Goal: Task Accomplishment & Management: Manage account settings

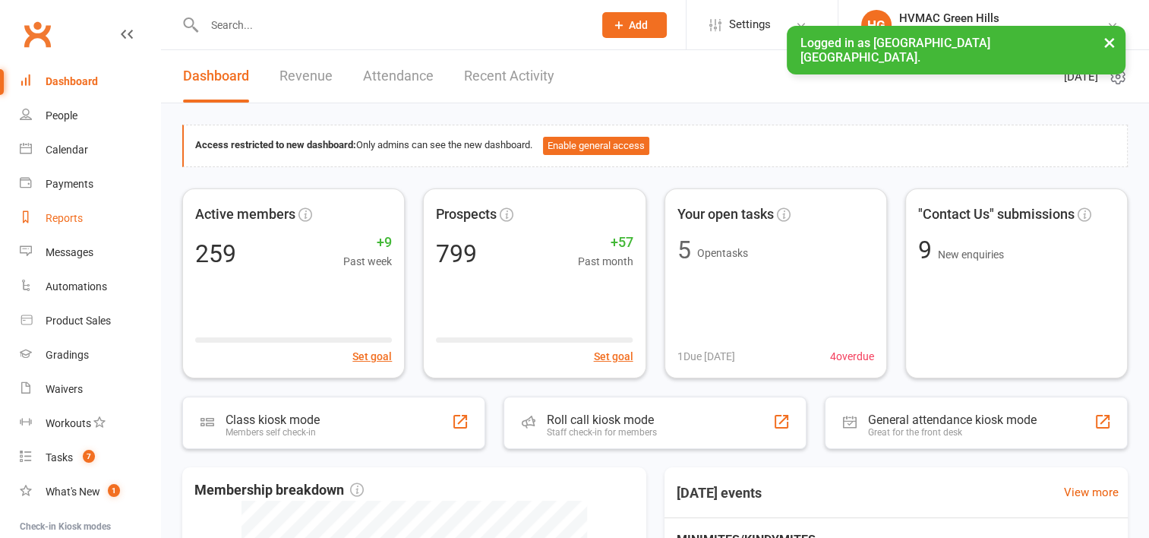
click at [62, 216] on div "Reports" at bounding box center [64, 218] width 37 height 12
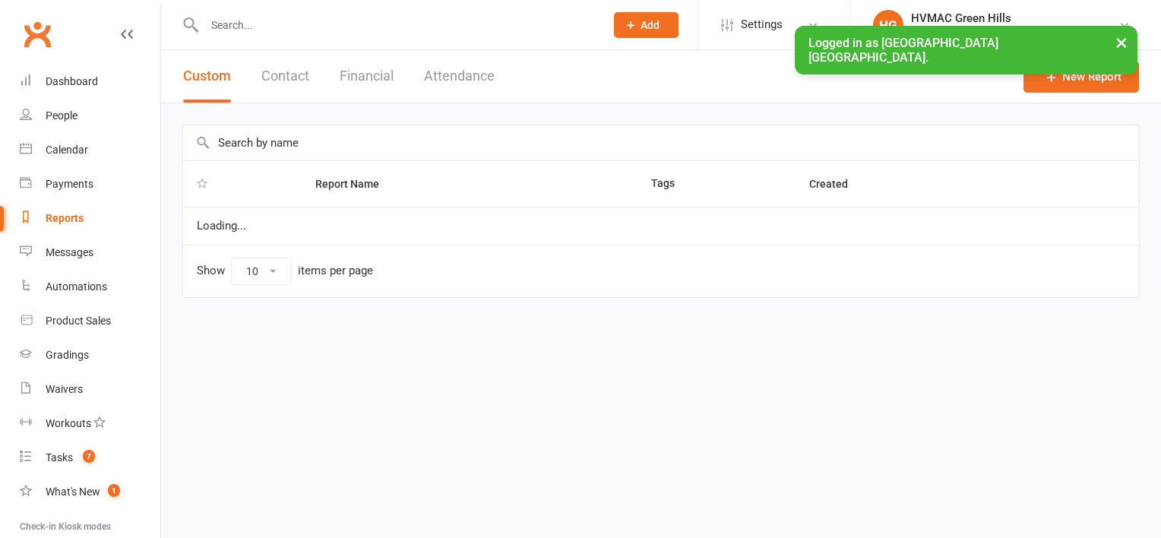
select select "100"
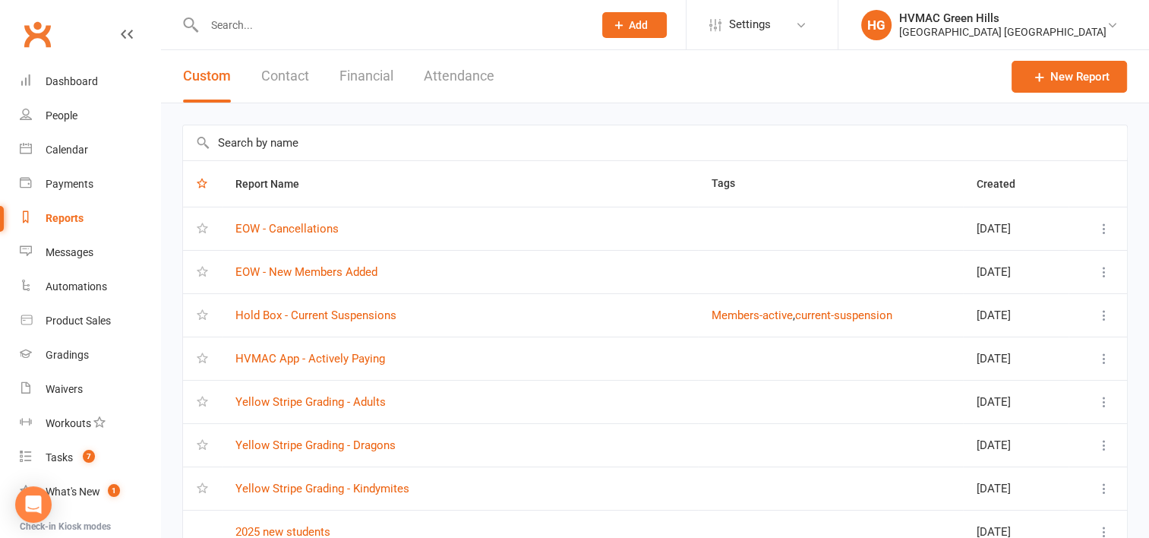
click at [260, 139] on input "text" at bounding box center [655, 142] width 944 height 35
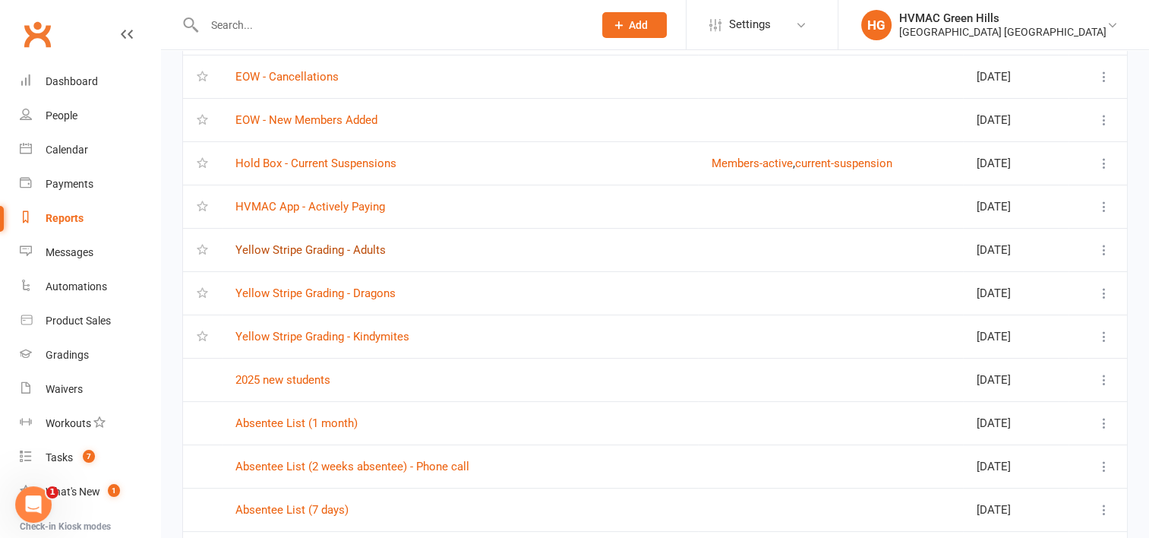
click at [299, 245] on link "Yellow Stripe Grading - Adults" at bounding box center [310, 250] width 150 height 14
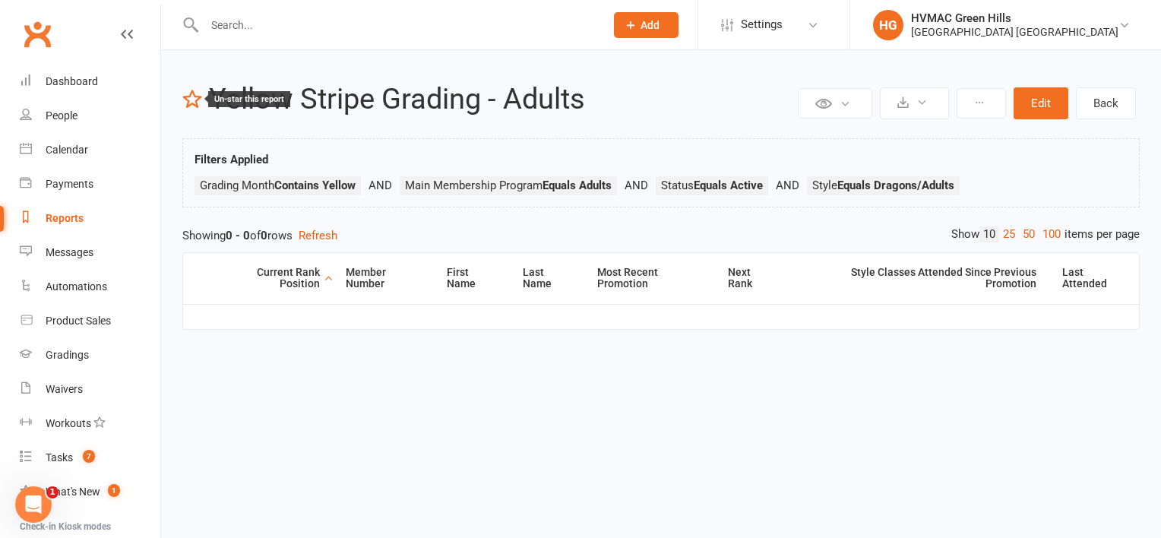
click at [197, 97] on icon at bounding box center [192, 99] width 20 height 20
click at [1113, 102] on link "Back" at bounding box center [1106, 103] width 60 height 32
select select "100"
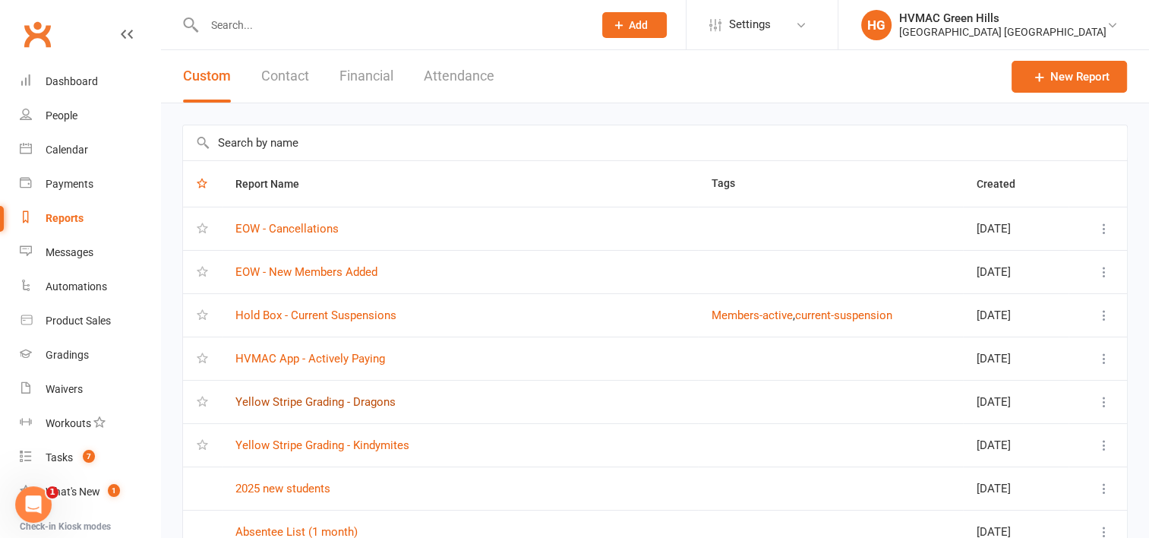
click at [261, 397] on link "Yellow Stripe Grading - Dragons" at bounding box center [315, 402] width 160 height 14
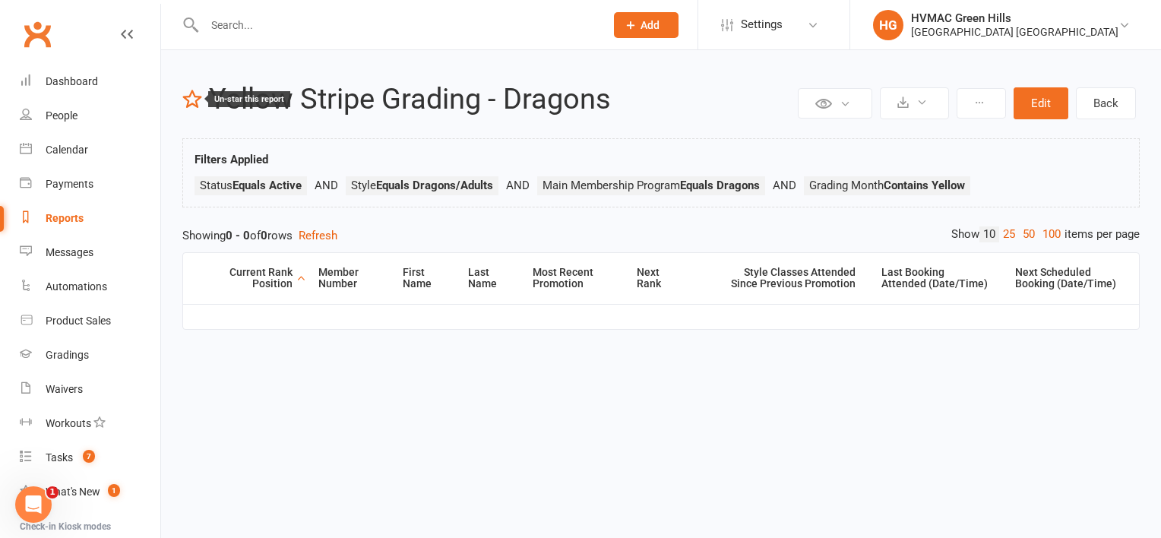
click at [189, 103] on icon at bounding box center [192, 99] width 20 height 20
click at [1107, 105] on link "Back" at bounding box center [1106, 103] width 60 height 32
select select "100"
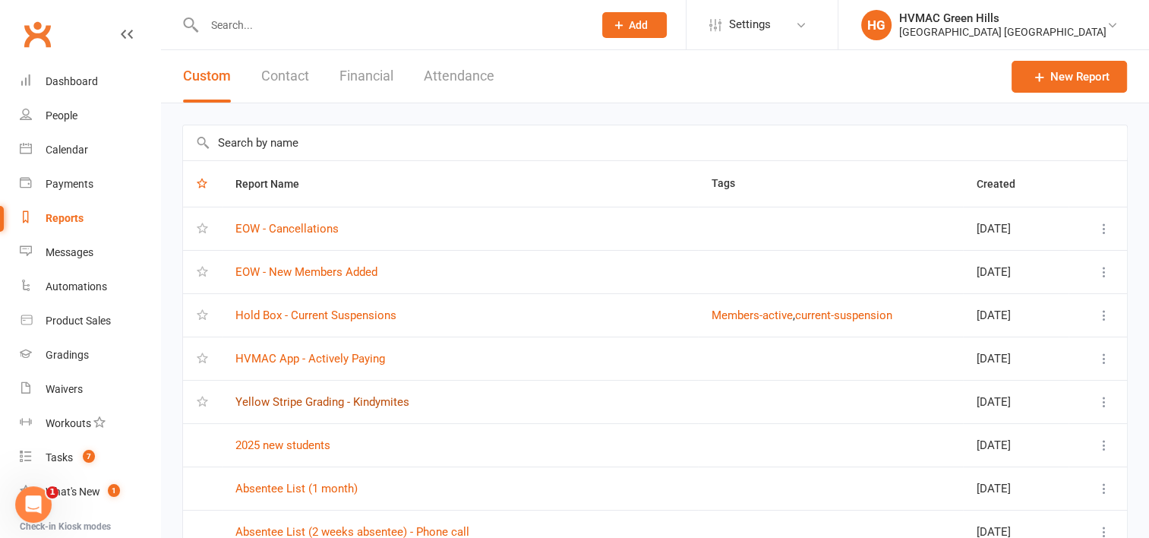
click at [280, 401] on link "Yellow Stripe Grading - Kindymites" at bounding box center [322, 402] width 174 height 14
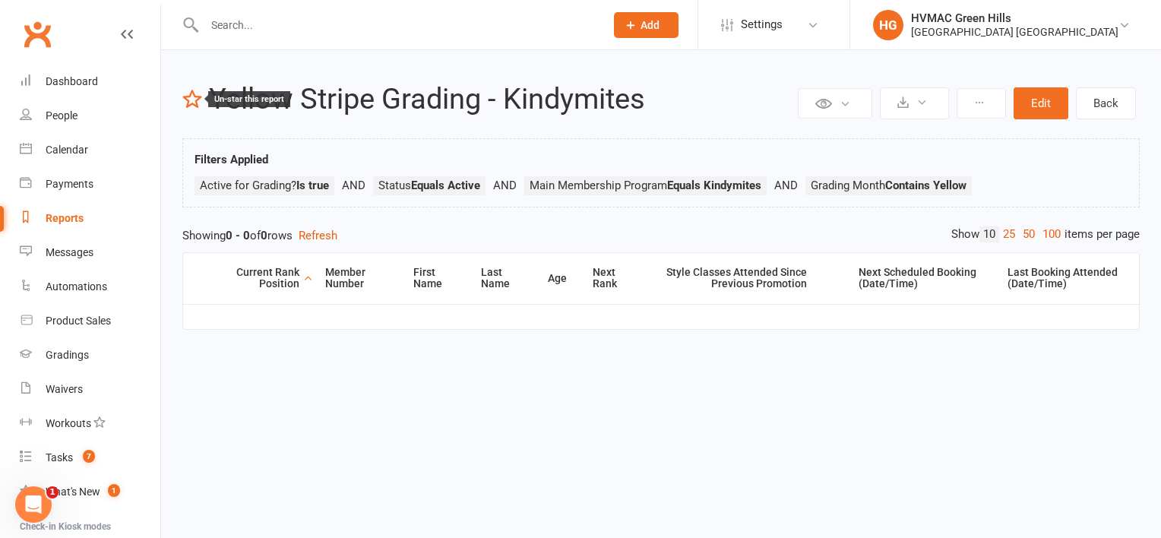
click at [191, 97] on icon at bounding box center [192, 99] width 20 height 20
click at [1100, 102] on link "Back" at bounding box center [1106, 103] width 60 height 32
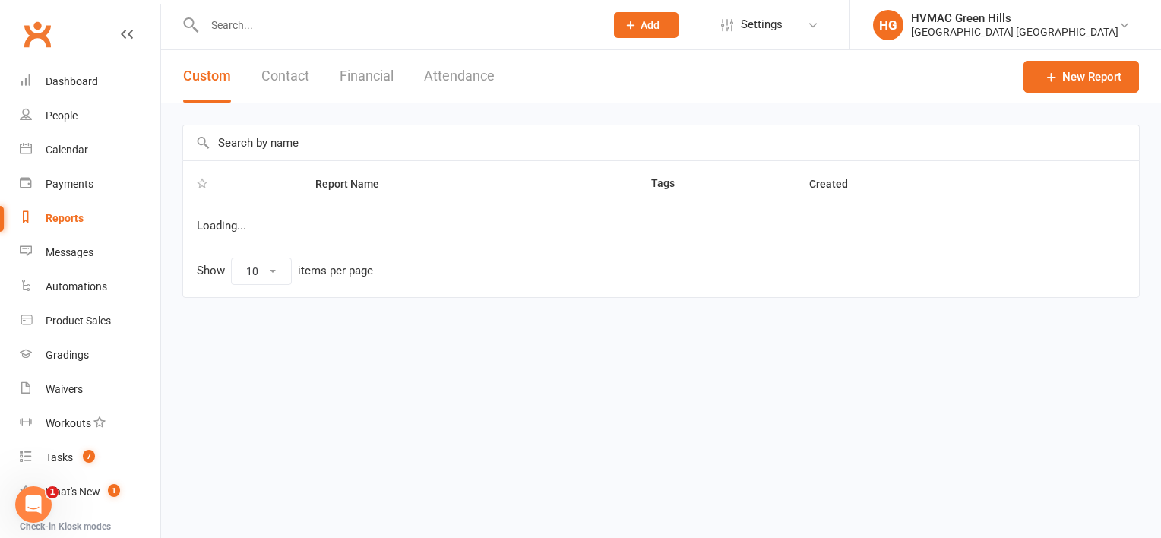
select select "100"
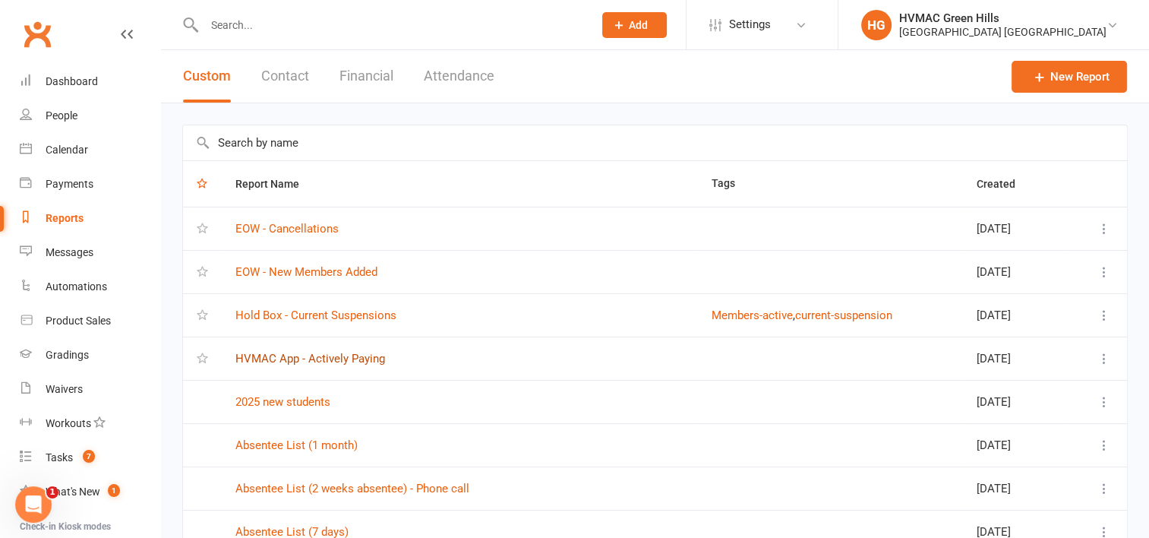
click at [280, 356] on link "HVMAC App - Actively Paying" at bounding box center [310, 359] width 150 height 14
click at [0, 0] on div "Loading" at bounding box center [0, 0] width 0 height 0
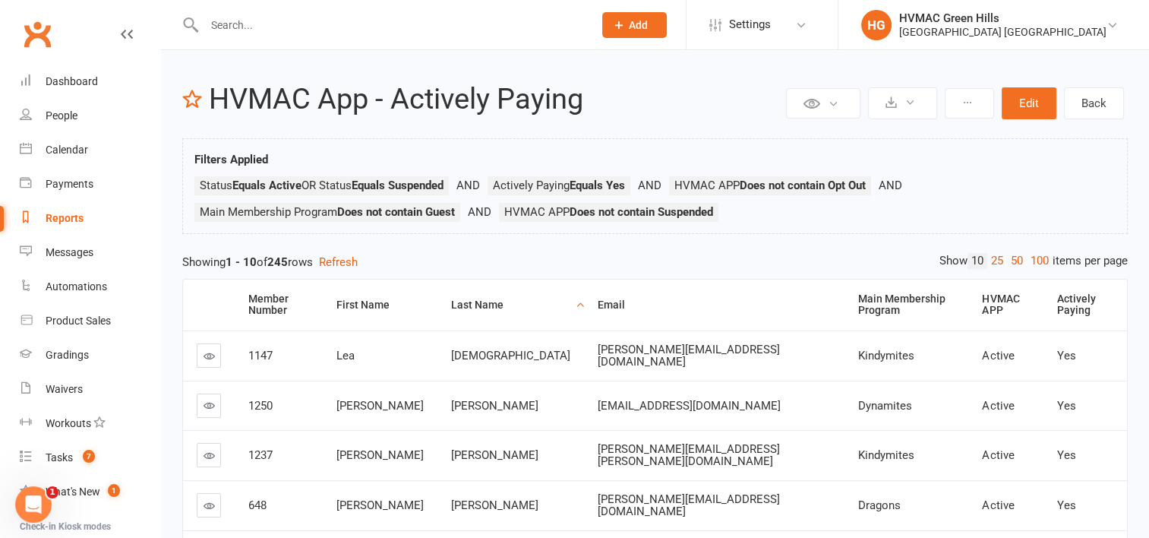
click at [74, 216] on div "Reports" at bounding box center [65, 218] width 38 height 12
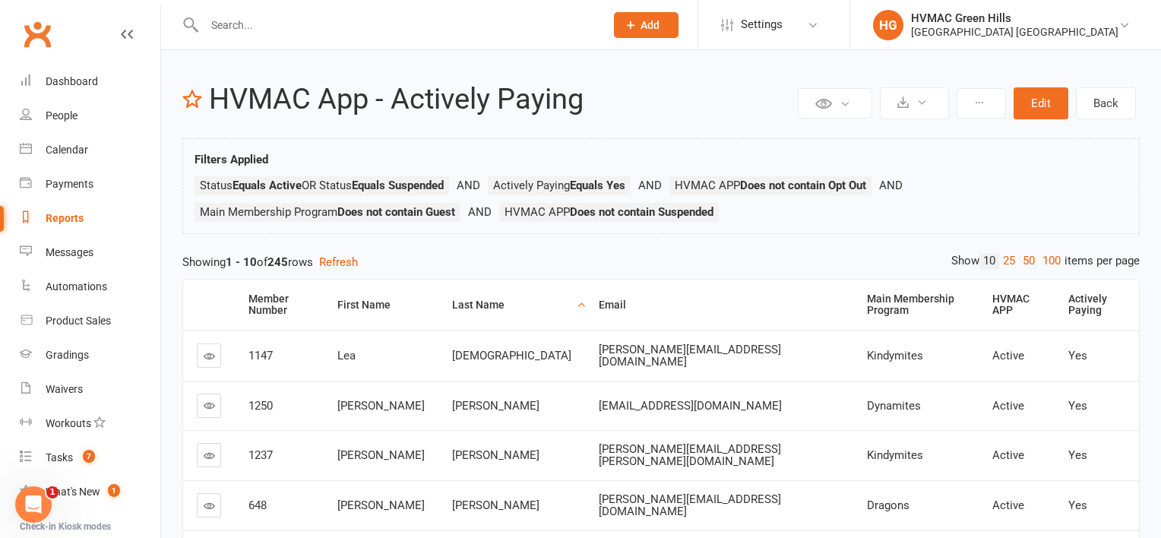
select select "100"
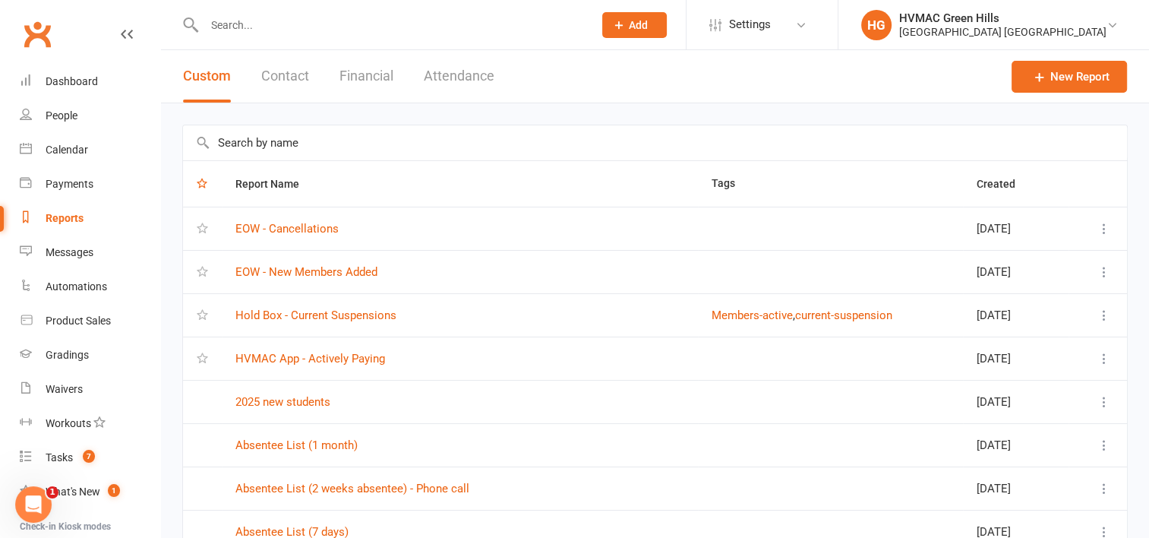
click at [275, 150] on input "text" at bounding box center [655, 142] width 944 height 35
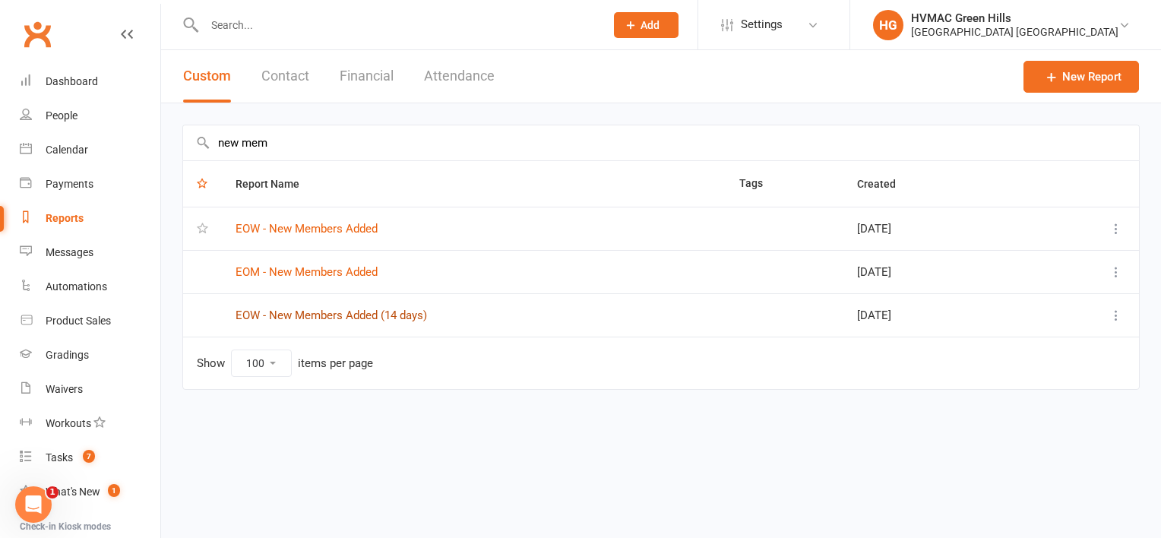
type input "new mem"
click at [305, 318] on link "EOW - New Members Added (14 days)" at bounding box center [330, 315] width 191 height 14
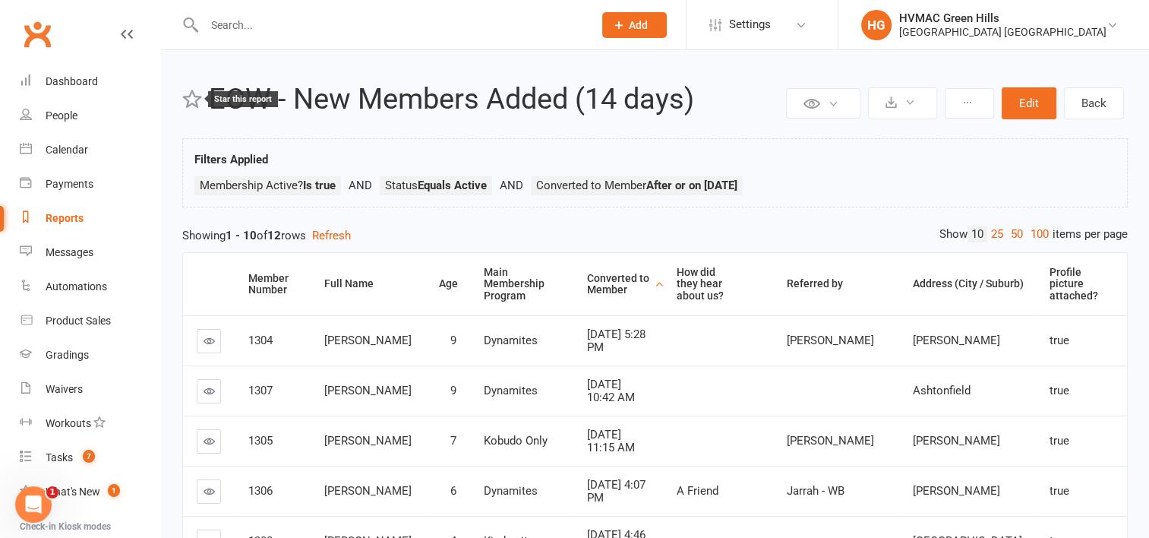
click at [191, 100] on icon at bounding box center [192, 99] width 20 height 20
click at [1094, 109] on link "Back" at bounding box center [1094, 103] width 60 height 32
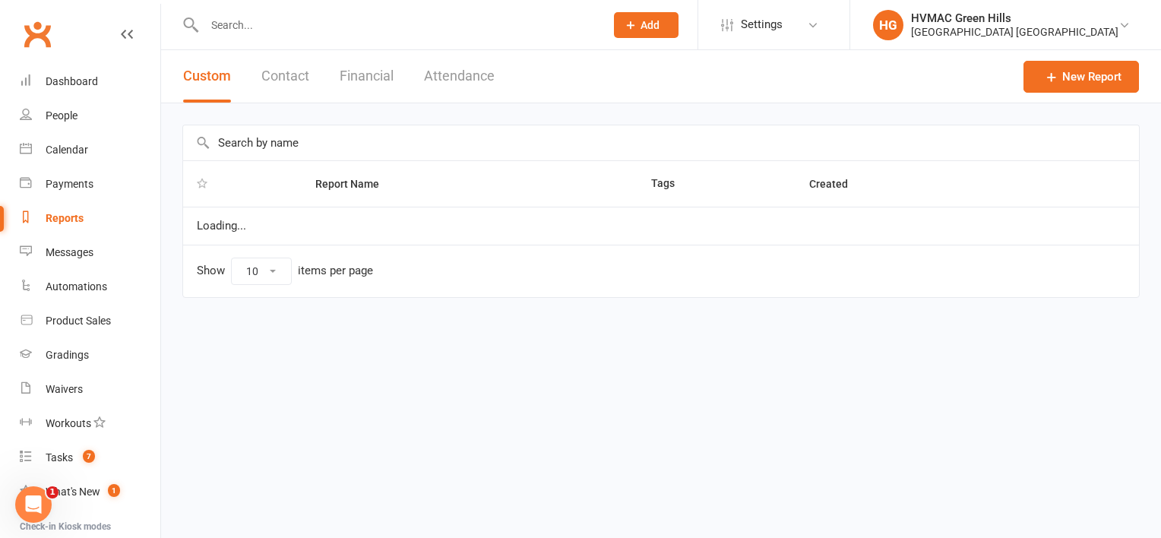
select select "100"
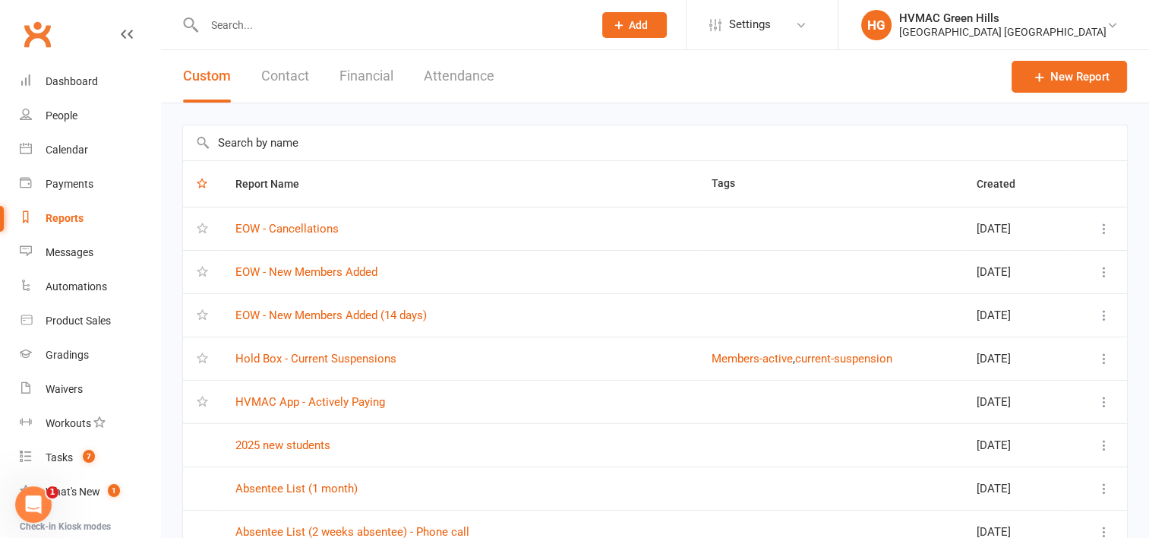
click at [324, 140] on input "text" at bounding box center [655, 142] width 944 height 35
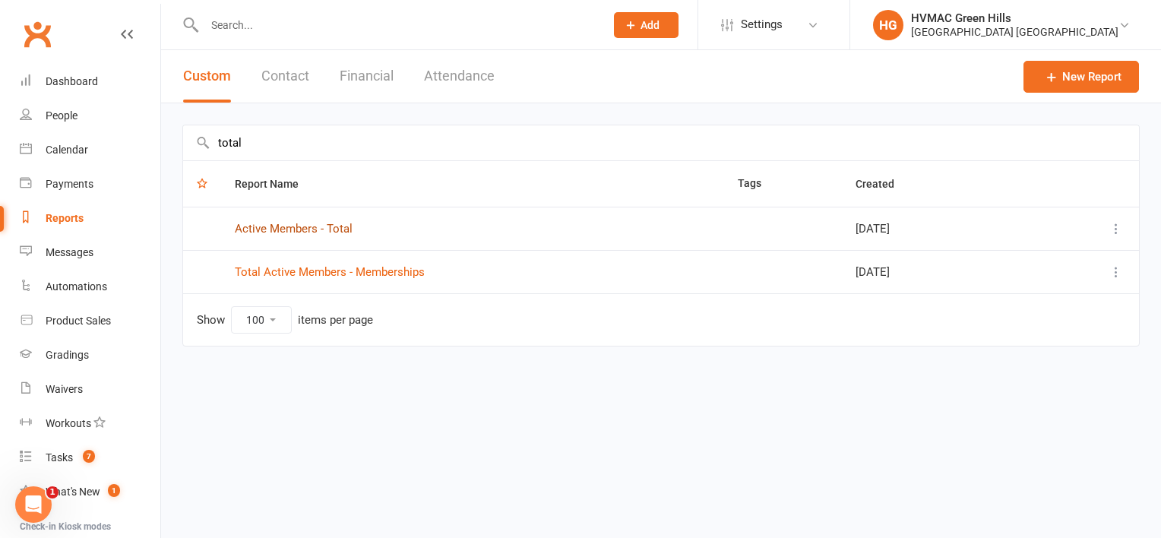
type input "total"
click at [303, 227] on link "Active Members - Total" at bounding box center [294, 229] width 118 height 14
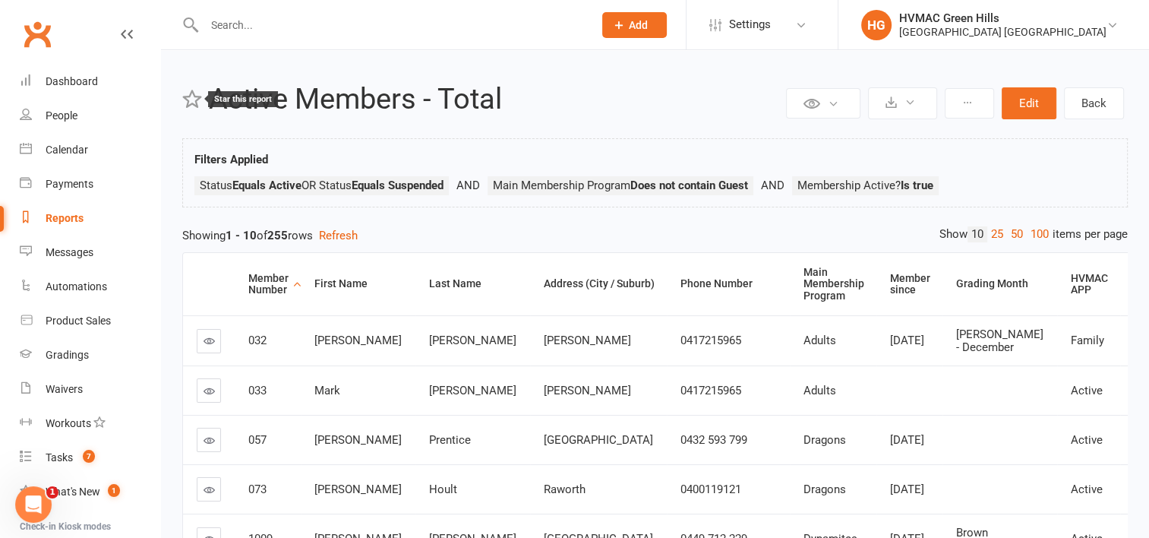
click at [194, 96] on icon at bounding box center [192, 99] width 20 height 20
click at [1105, 106] on link "Back" at bounding box center [1094, 103] width 60 height 32
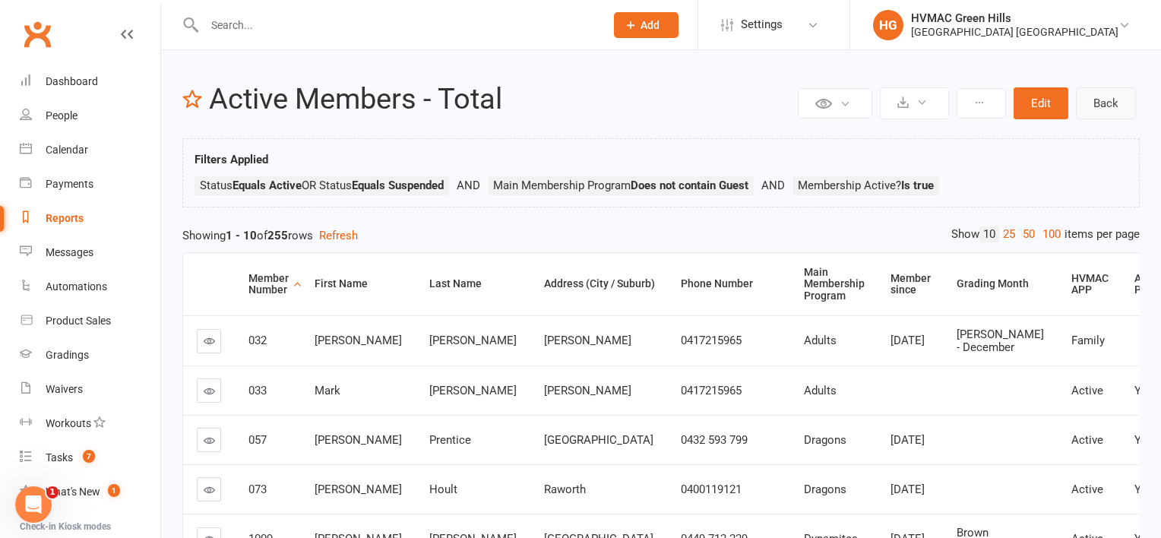
select select "100"
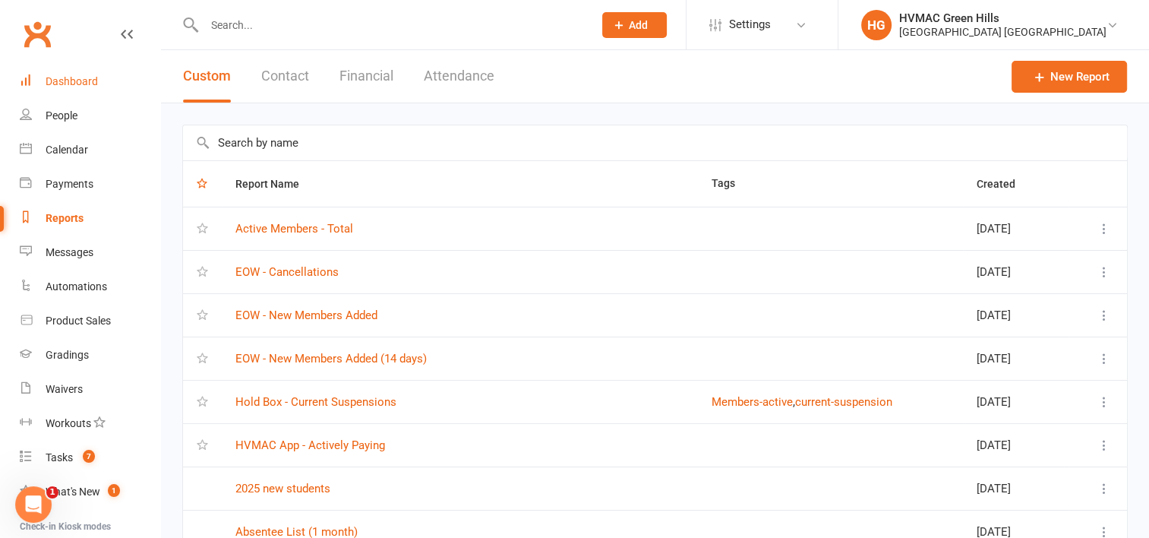
click at [61, 78] on div "Dashboard" at bounding box center [72, 81] width 52 height 12
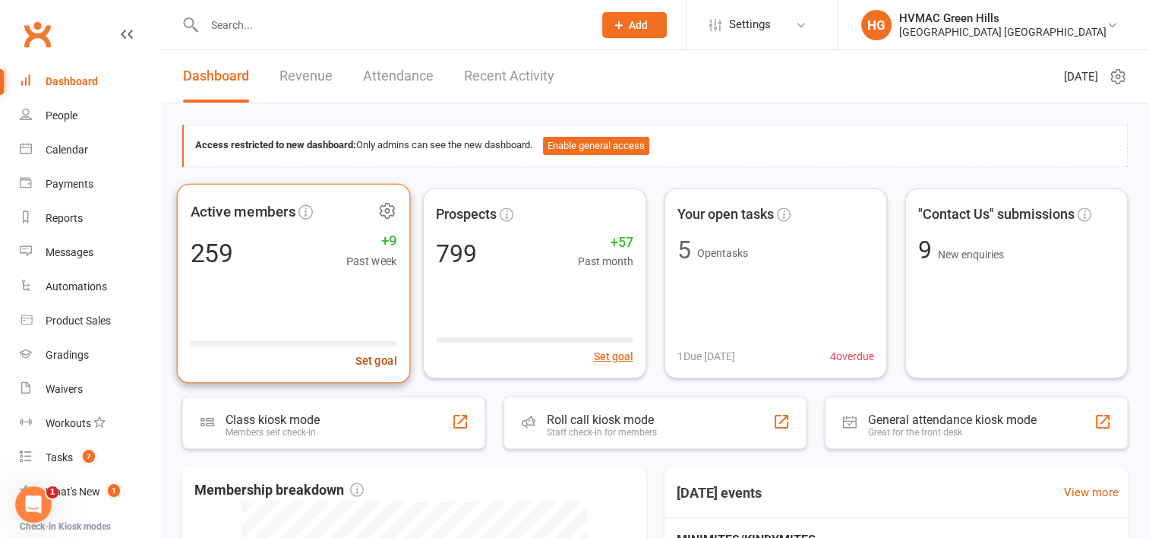
click at [376, 359] on button "Set goal" at bounding box center [376, 360] width 42 height 18
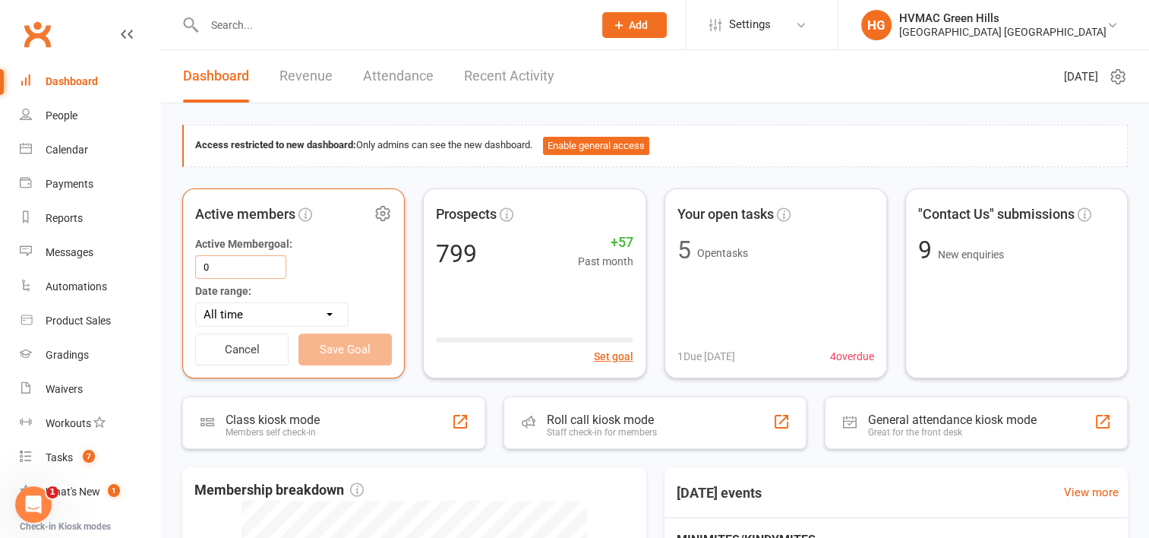
click at [222, 270] on input "0" at bounding box center [240, 267] width 91 height 24
drag, startPoint x: 216, startPoint y: 264, endPoint x: 178, endPoint y: 264, distance: 38.0
click at [178, 264] on div "Access restricted to new dashboard: Only admins can see the new dashboard. Enab…" at bounding box center [655, 521] width 988 height 837
type input "270"
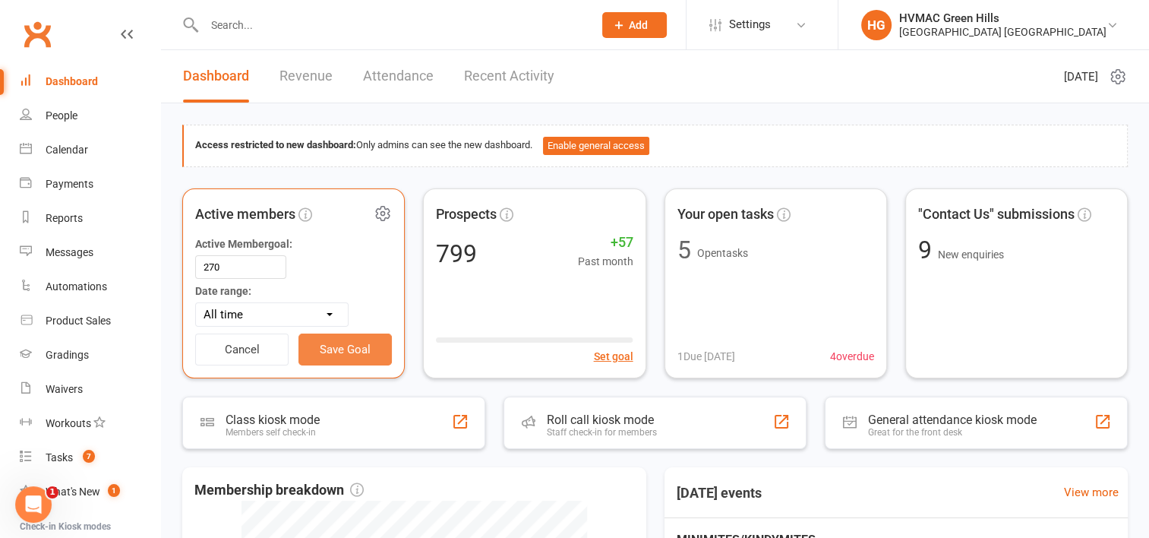
click at [353, 344] on button "Save Goal" at bounding box center [345, 349] width 93 height 32
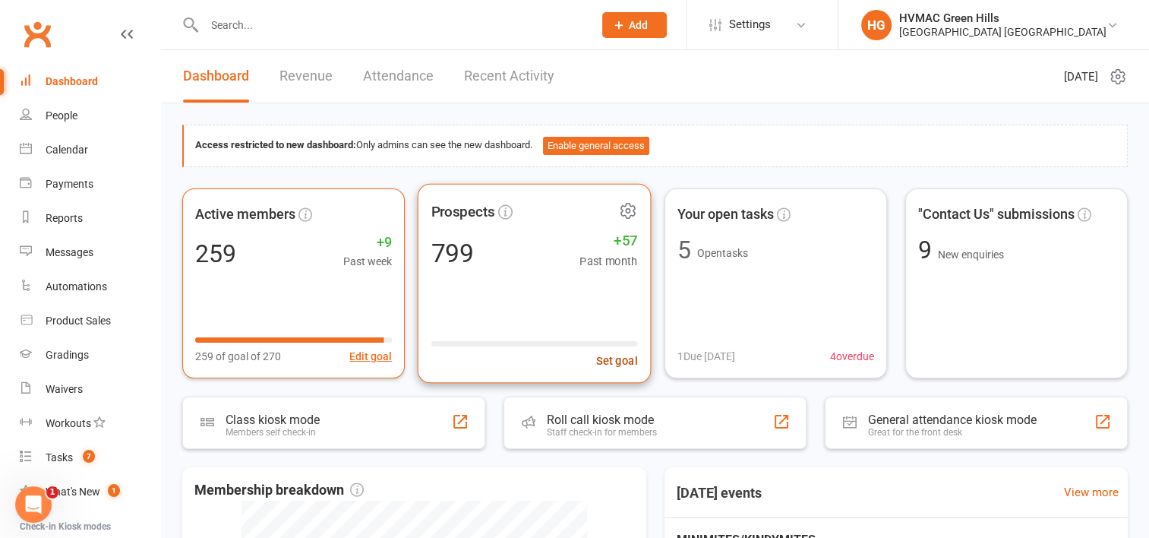
click at [619, 352] on button "Set goal" at bounding box center [617, 360] width 42 height 18
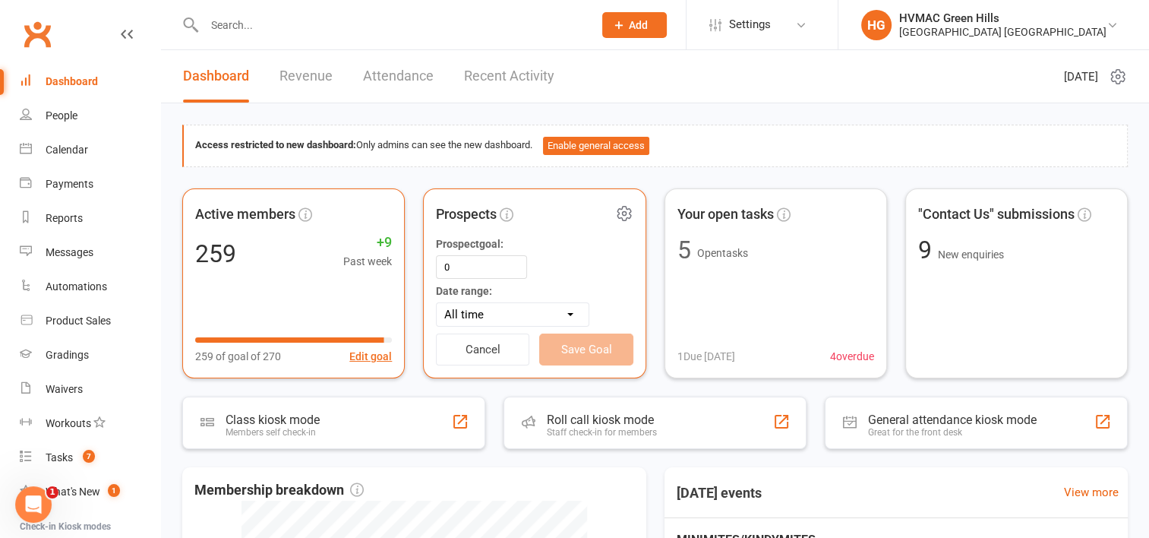
click at [564, 310] on select "All time Current calendar week Past 7 days Current calendar month Past 30 days" at bounding box center [513, 314] width 152 height 23
click at [565, 310] on select "All time Current calendar week Past 7 days Current calendar month Past 30 days" at bounding box center [513, 314] width 152 height 23
click at [644, 179] on div "Showing the current total count of prospects in Clubworx, as well as the number…" at bounding box center [655, 521] width 988 height 837
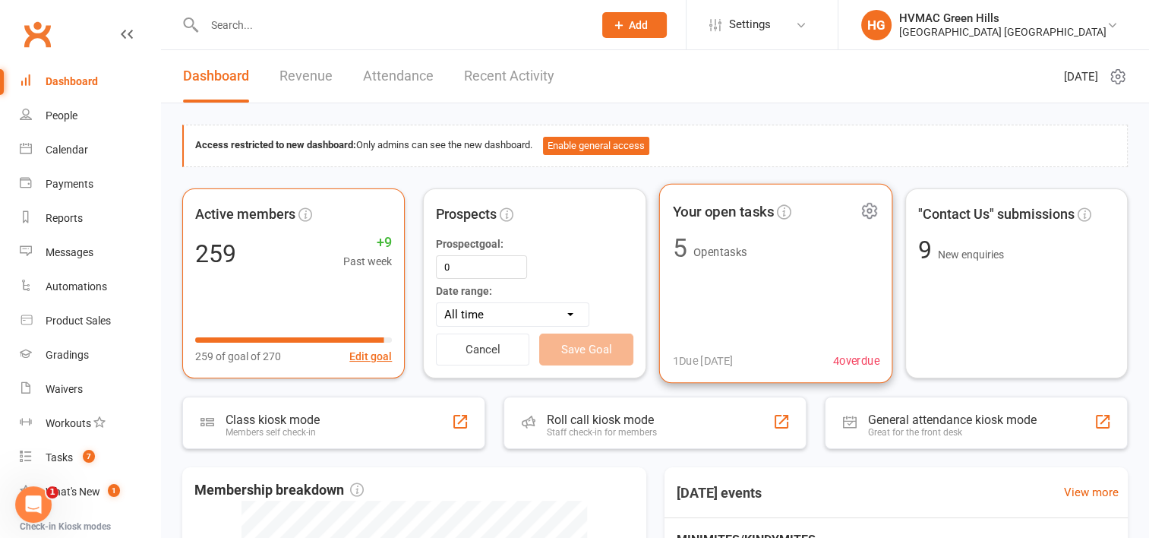
click at [848, 359] on span "4 overdue" at bounding box center [856, 360] width 46 height 18
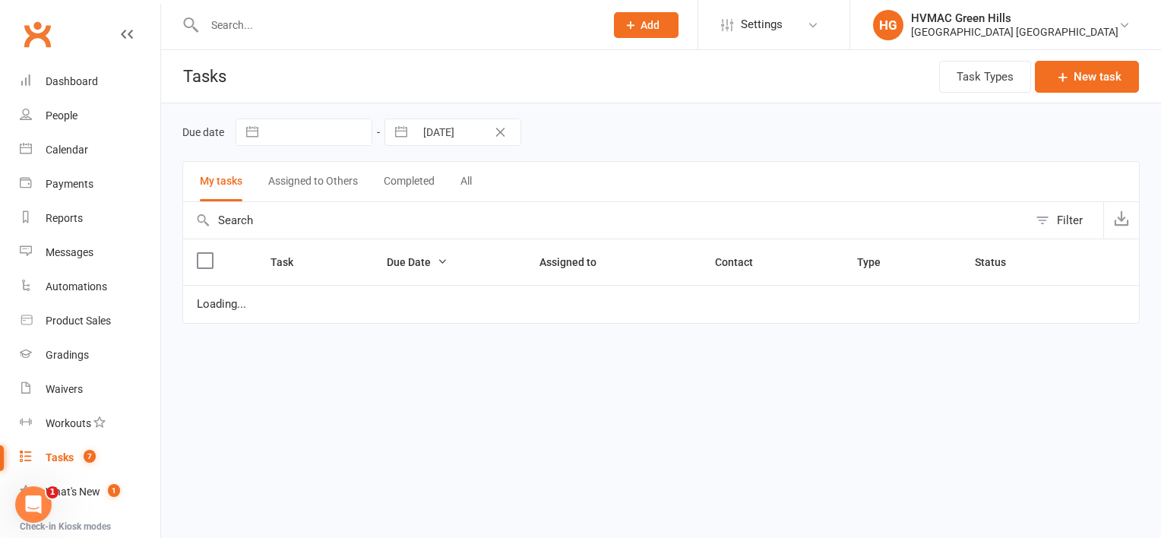
select select "waiting"
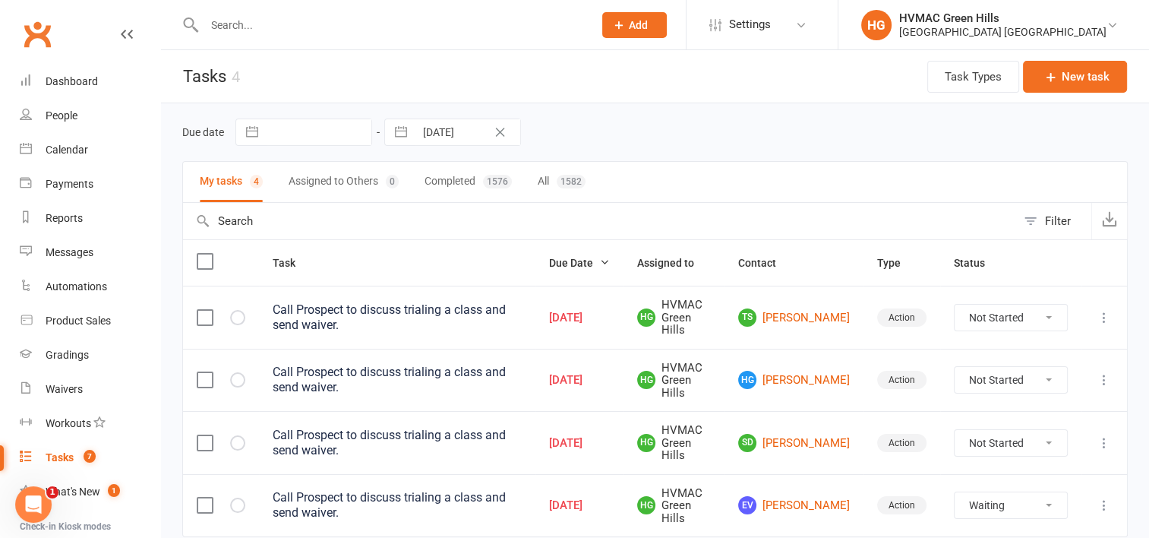
select select "waiting"
click at [1028, 318] on select "Not Started In Progress Waiting Complete" at bounding box center [1011, 318] width 112 height 26
click at [955, 305] on select "Not Started In Progress Waiting Complete" at bounding box center [1011, 318] width 112 height 26
select select "unstarted"
select select "waiting"
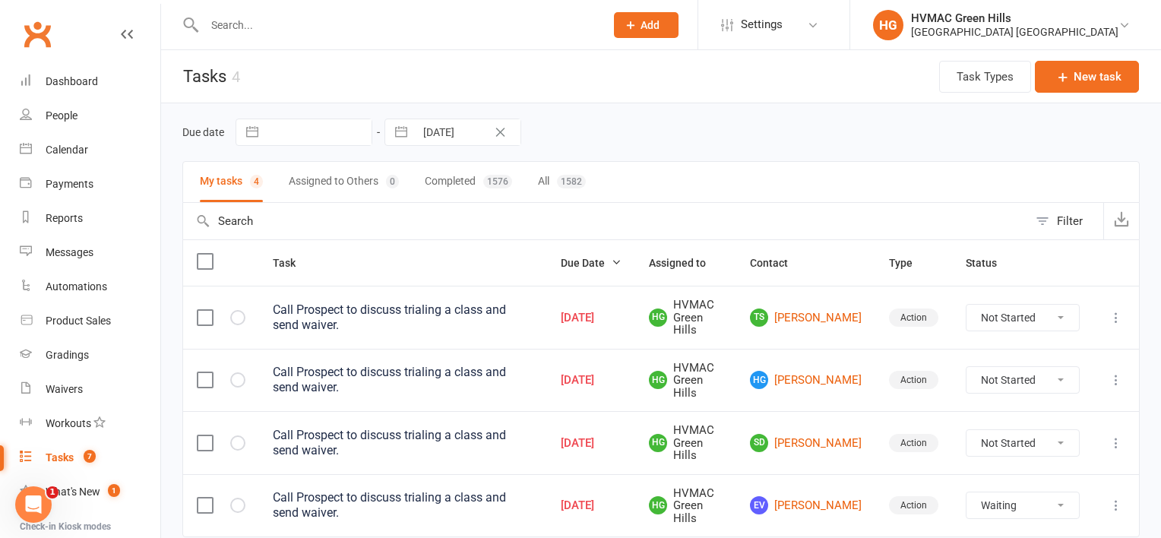
select select "waiting"
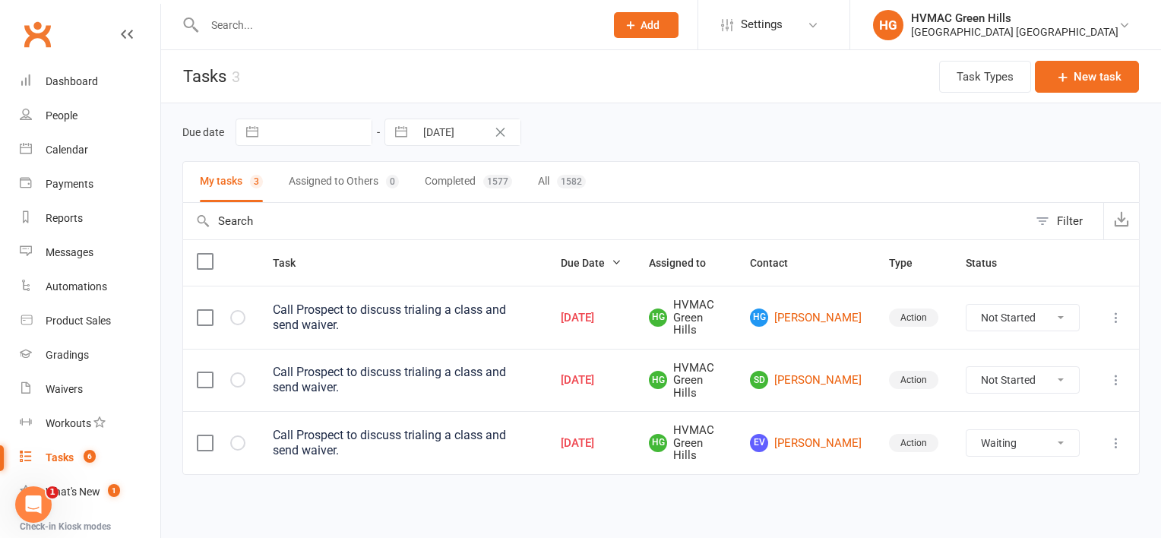
click at [1035, 316] on select "Not Started In Progress Waiting Complete" at bounding box center [1022, 318] width 112 height 26
click at [966, 305] on select "Not Started In Progress Waiting Complete" at bounding box center [1022, 318] width 112 height 26
select select "unstarted"
select select "waiting"
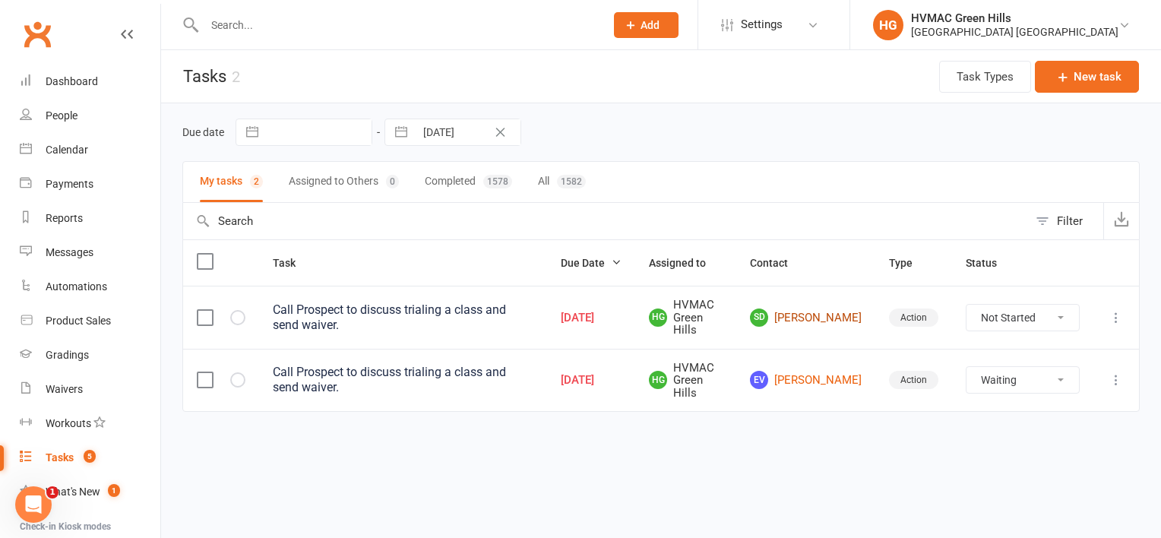
click at [829, 315] on link "SD Saskia Dyer" at bounding box center [806, 317] width 112 height 18
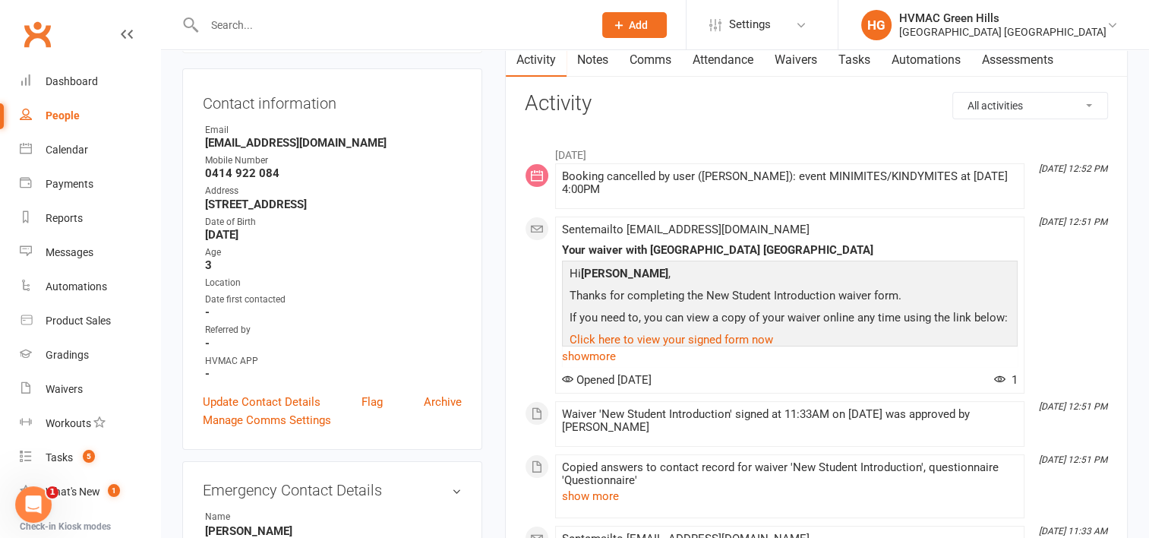
scroll to position [76, 0]
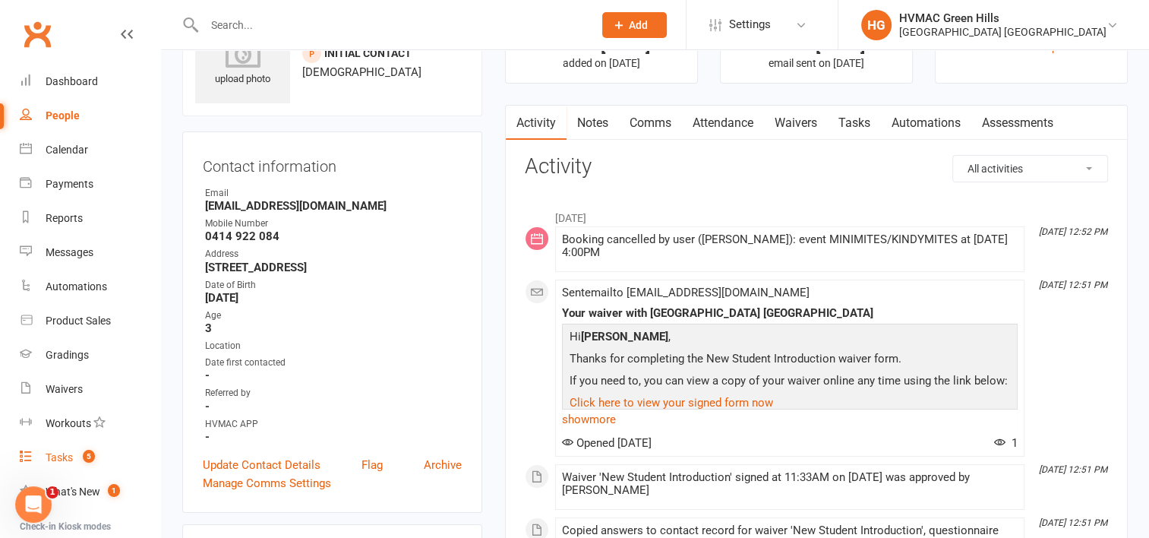
click at [51, 457] on div "Tasks" at bounding box center [59, 457] width 27 height 12
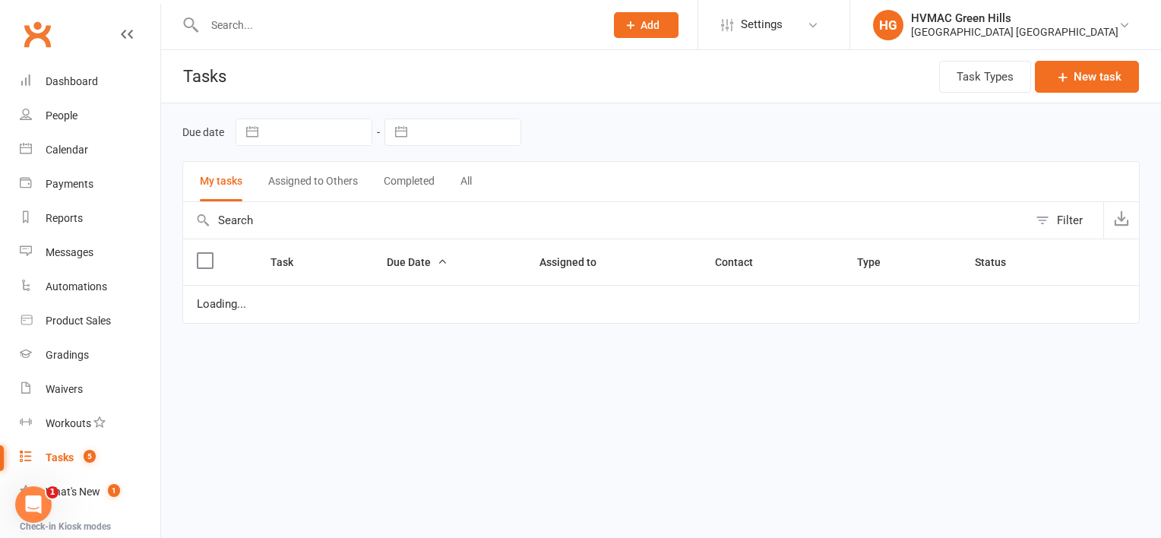
select select "waiting"
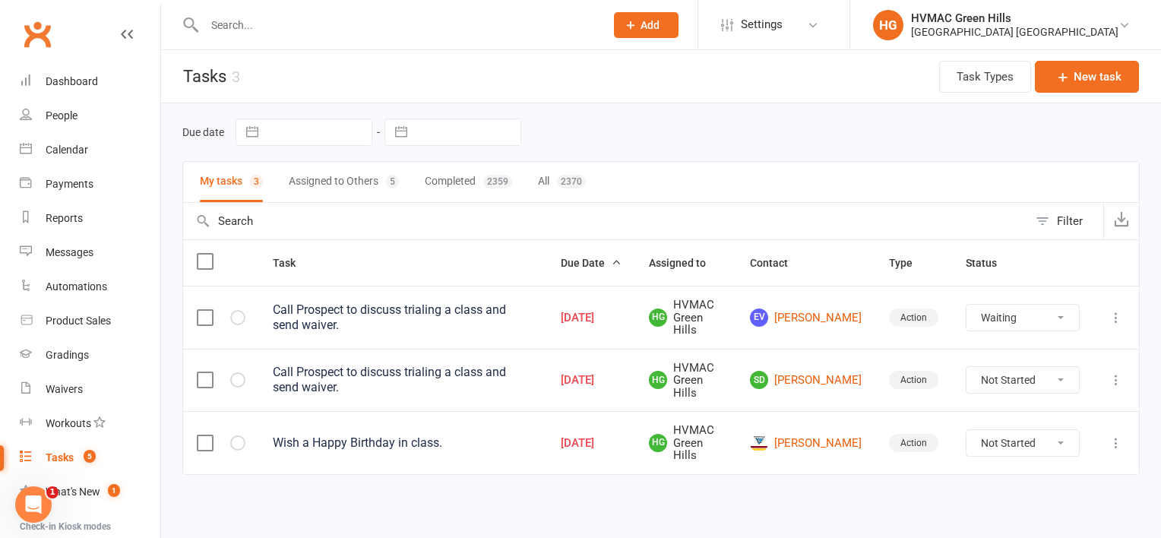
click at [1044, 376] on select "Not Started In Progress Waiting Complete" at bounding box center [1022, 380] width 112 height 26
click at [966, 367] on select "Not Started In Progress Waiting Complete" at bounding box center [1022, 380] width 112 height 26
select select "unstarted"
select select "waiting"
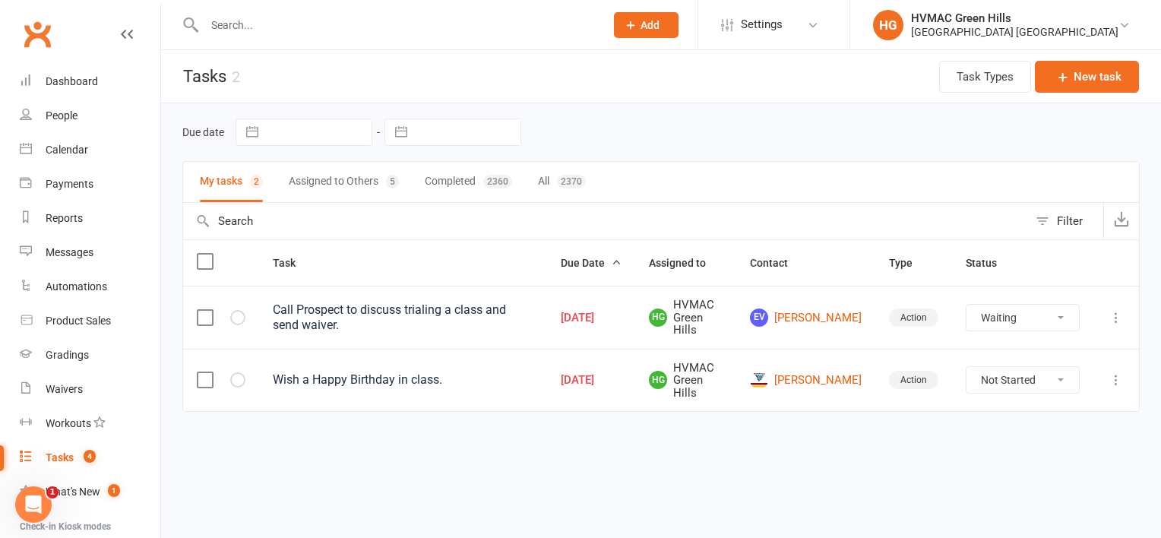
click at [346, 175] on button "Assigned to Others 5" at bounding box center [344, 182] width 110 height 40
select select "waiting"
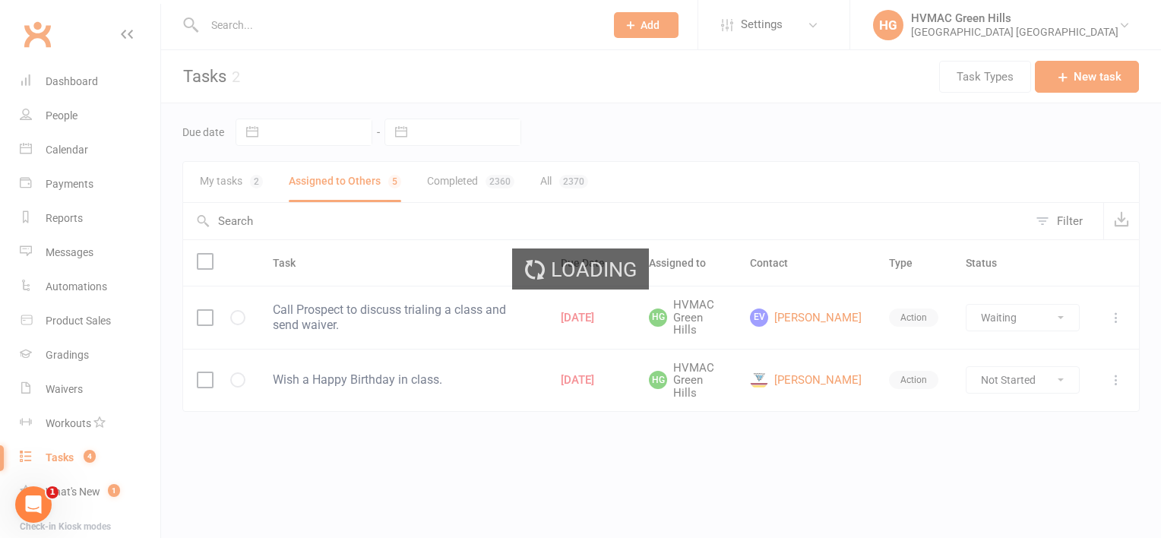
select select "waiting"
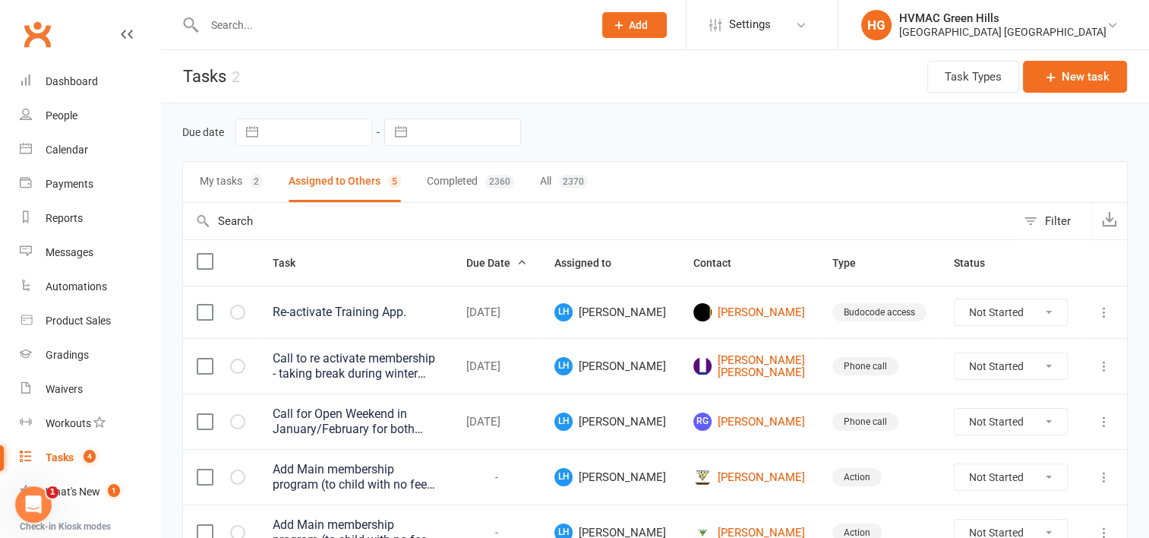
click at [1043, 310] on select "Not Started In Progress Waiting Complete" at bounding box center [1011, 312] width 112 height 26
click at [955, 299] on select "Not Started In Progress Waiting Complete" at bounding box center [1011, 312] width 112 height 26
select select "unstarted"
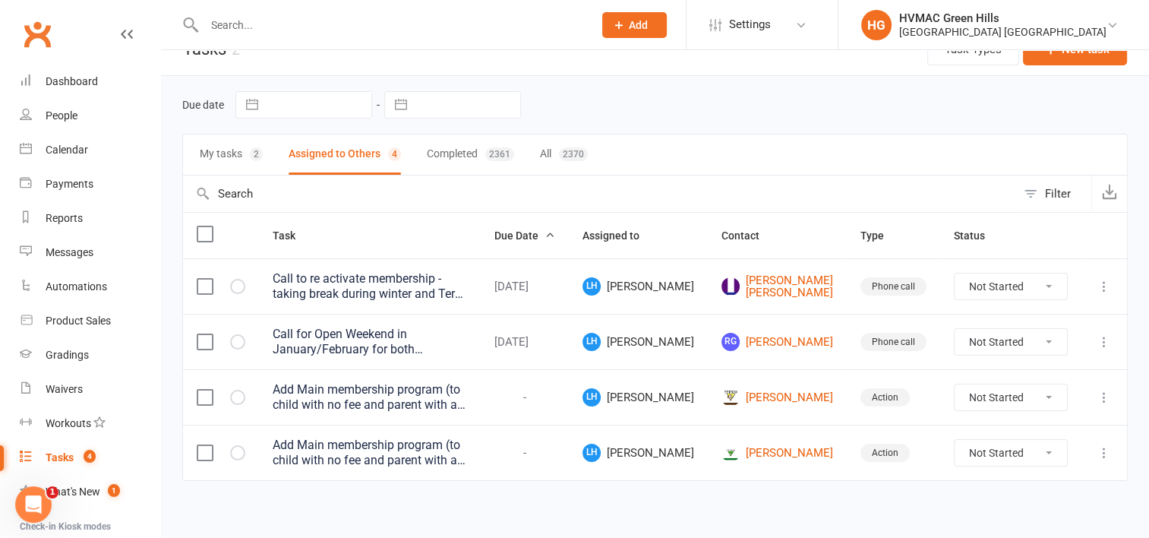
scroll to position [40, 0]
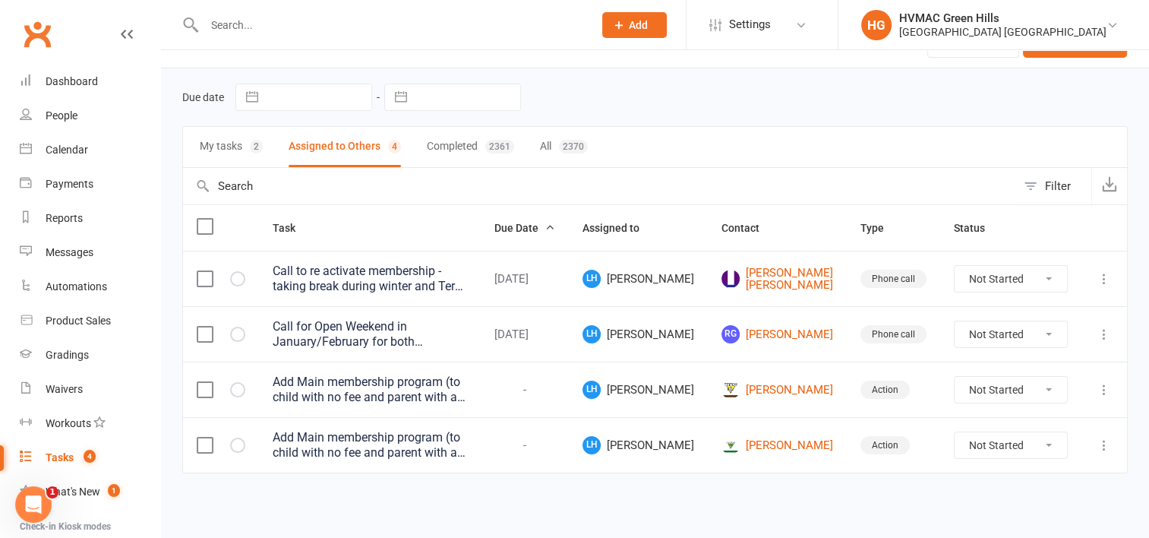
click at [1020, 392] on select "Not Started In Progress Waiting Complete" at bounding box center [1011, 390] width 112 height 26
click at [955, 377] on select "Not Started In Progress Waiting Complete" at bounding box center [1011, 390] width 112 height 26
select select "unstarted"
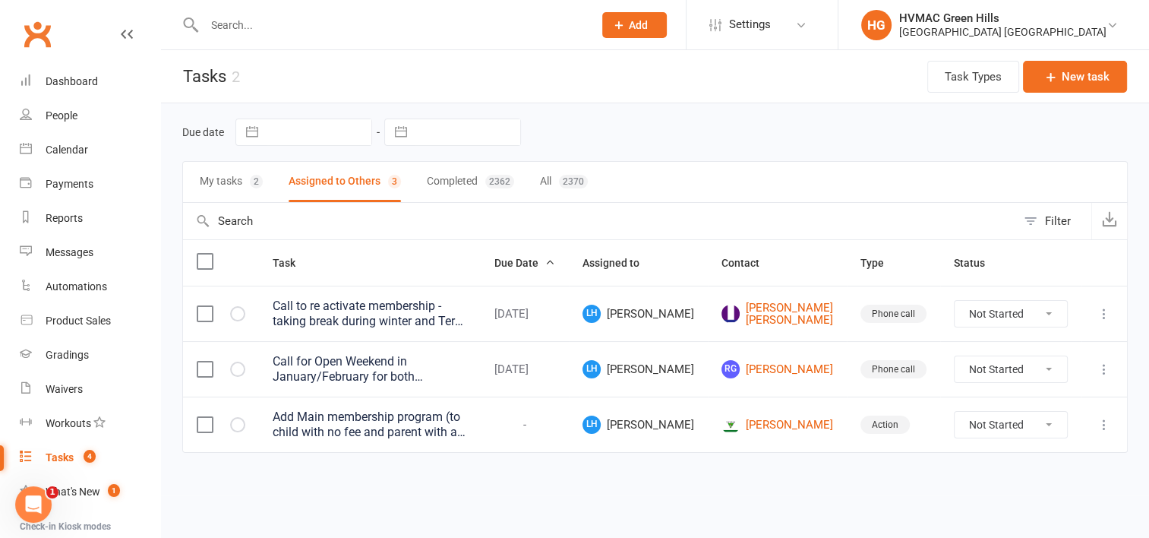
scroll to position [0, 0]
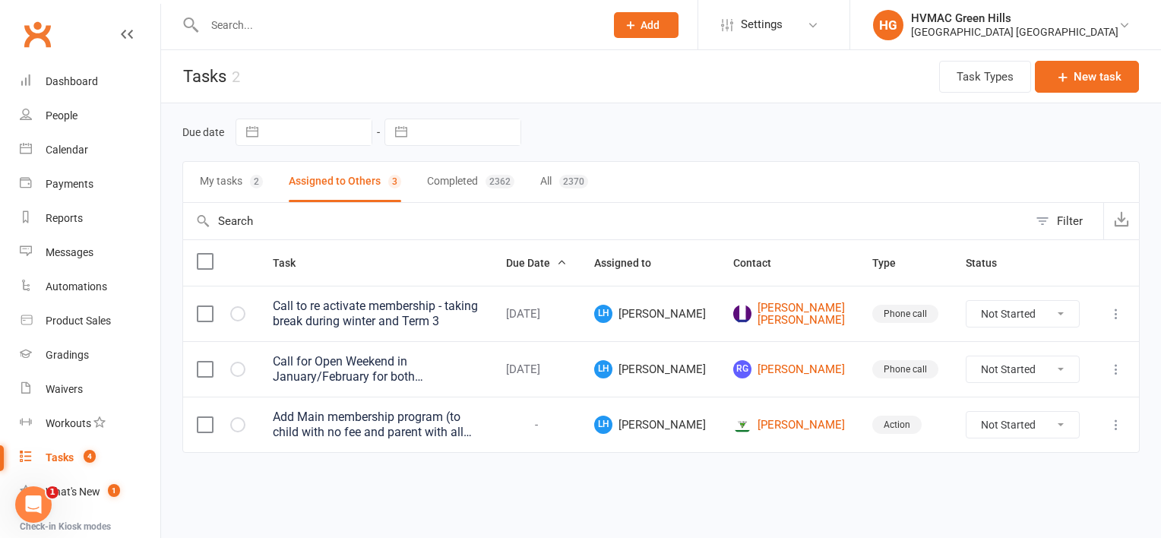
click at [1019, 433] on select "Not Started In Progress Waiting Complete" at bounding box center [1022, 425] width 112 height 26
click at [966, 417] on select "Not Started In Progress Waiting Complete" at bounding box center [1022, 425] width 112 height 26
select select "unstarted"
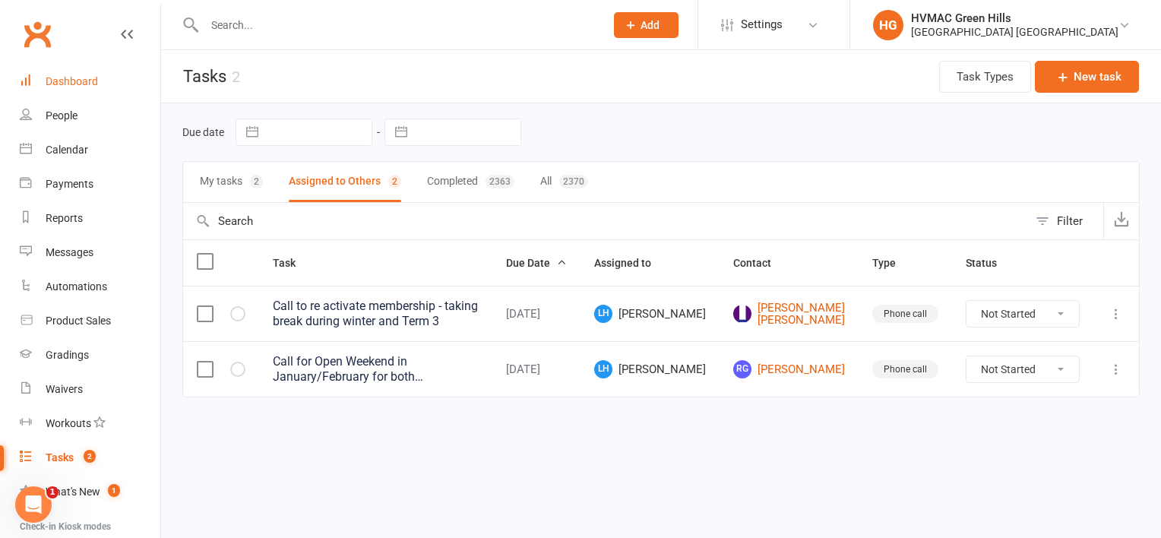
click at [65, 78] on div "Dashboard" at bounding box center [72, 81] width 52 height 12
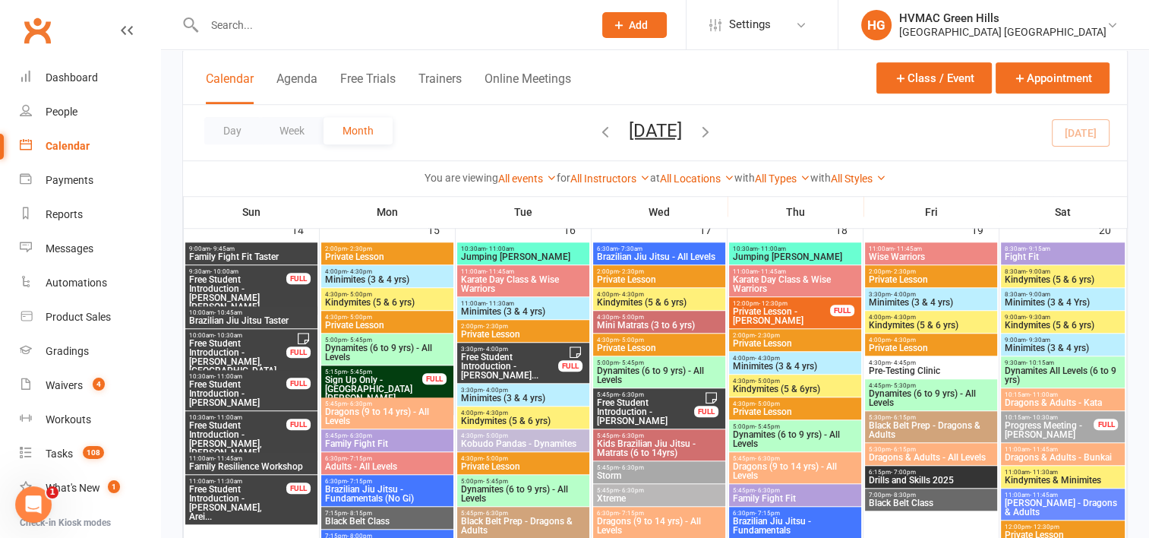
scroll to position [1215, 0]
